Goal: Task Accomplishment & Management: Manage account settings

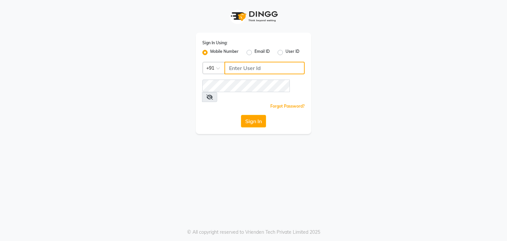
click at [228, 68] on input "Username" at bounding box center [264, 68] width 80 height 13
type input "9871898502"
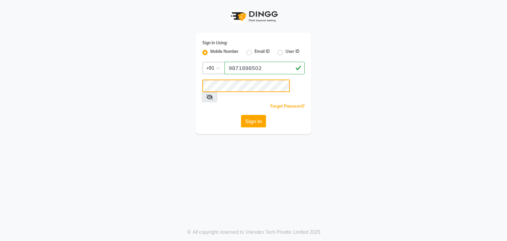
click at [241, 115] on button "Sign In" at bounding box center [253, 121] width 25 height 13
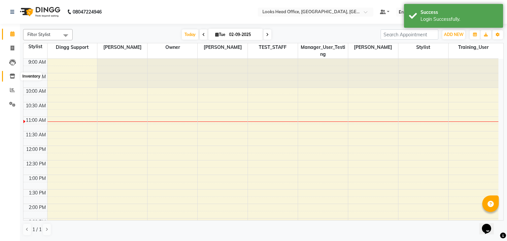
drag, startPoint x: 12, startPoint y: 76, endPoint x: 25, endPoint y: 73, distance: 13.7
click at [12, 76] on icon at bounding box center [13, 76] width 6 height 5
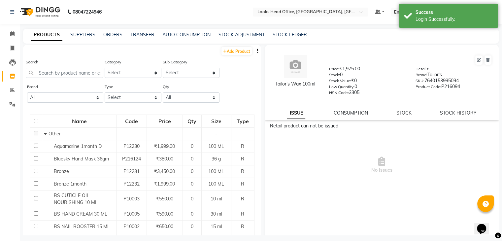
click at [307, 6] on nav "08047224946 Select Location × Looks Head Office, New Delhi, Delhi Default Panel…" at bounding box center [251, 12] width 502 height 24
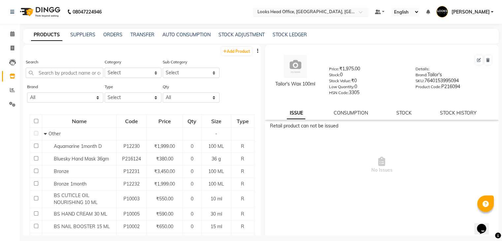
click at [304, 11] on input "text" at bounding box center [304, 12] width 96 height 7
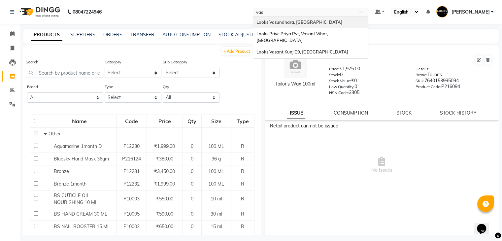
type input "vasa"
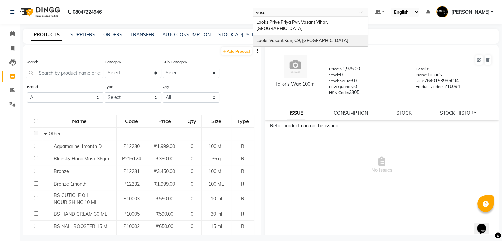
click at [301, 38] on span "Looks Vasant Kunj C9, [GEOGRAPHIC_DATA]" at bounding box center [302, 40] width 92 height 5
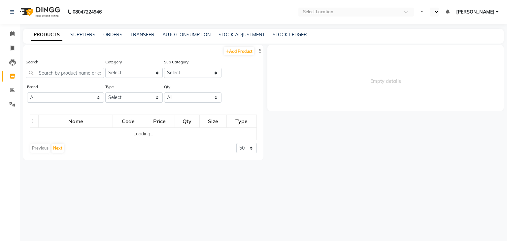
select select "en"
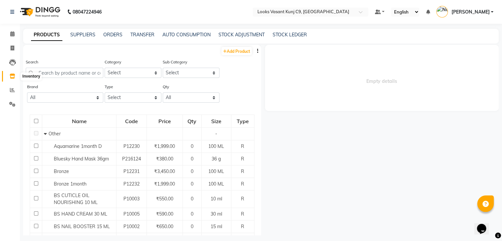
click at [12, 77] on icon at bounding box center [13, 76] width 6 height 5
